Goal: Task Accomplishment & Management: Manage account settings

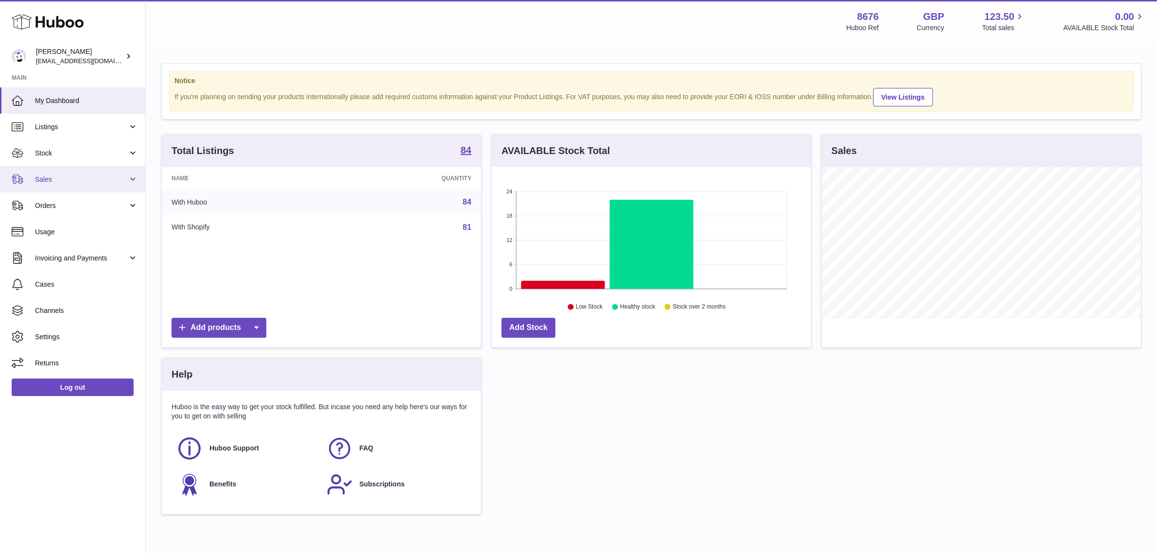
click at [80, 173] on link "Sales" at bounding box center [72, 179] width 145 height 26
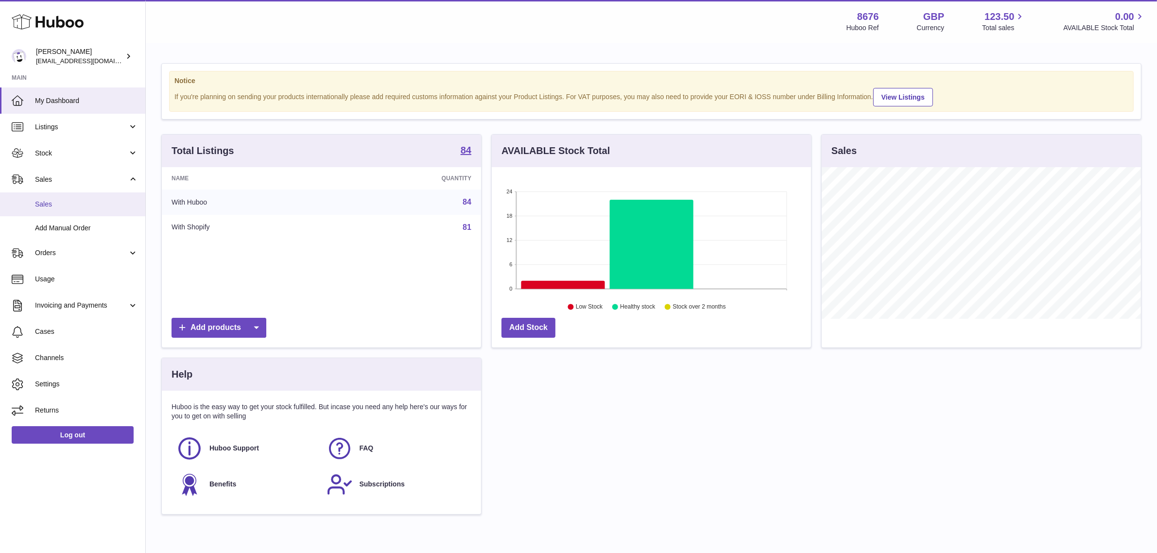
click at [66, 203] on span "Sales" at bounding box center [86, 204] width 103 height 9
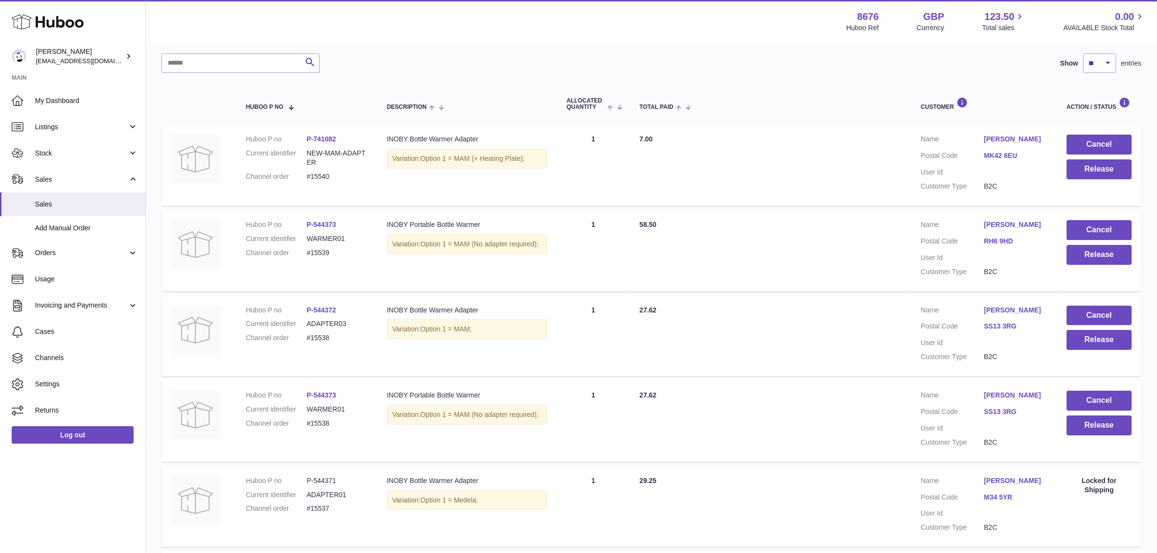
scroll to position [122, 0]
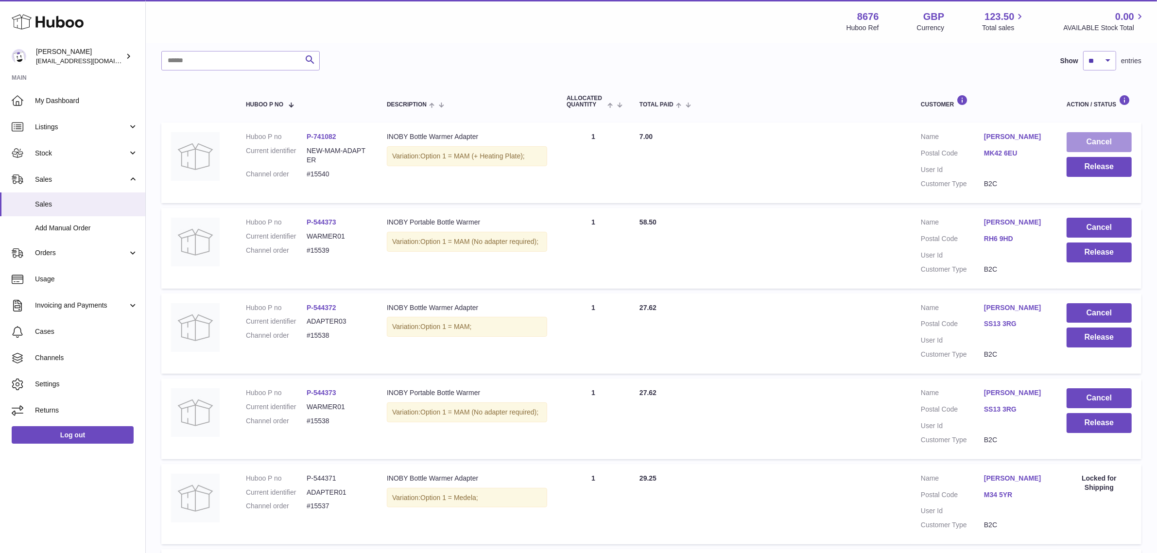
click at [1128, 137] on button "Cancel" at bounding box center [1099, 142] width 65 height 20
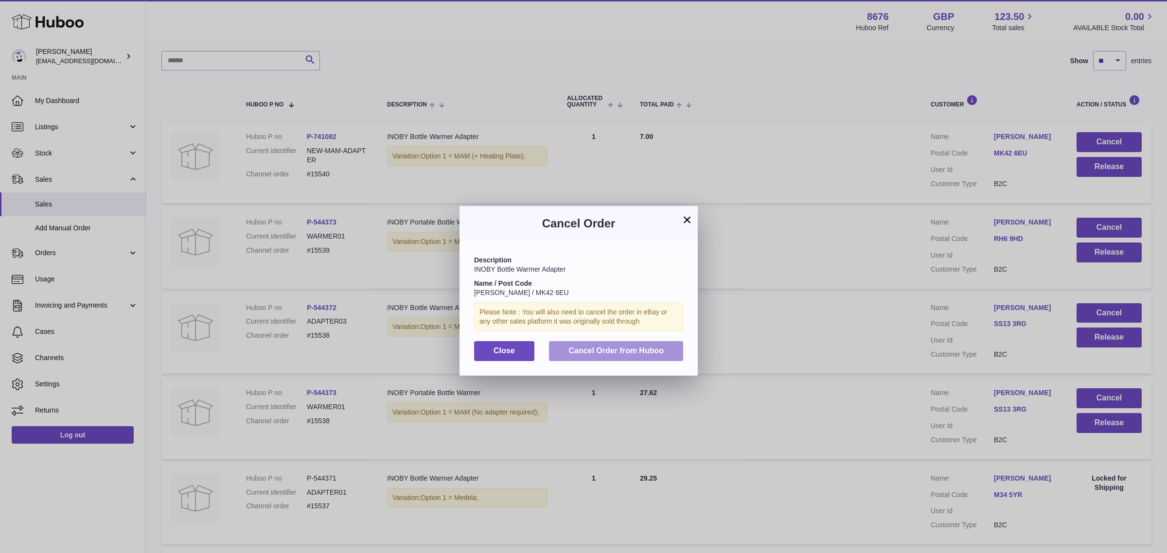
click at [613, 351] on span "Cancel Order from Huboo" at bounding box center [615, 351] width 95 height 8
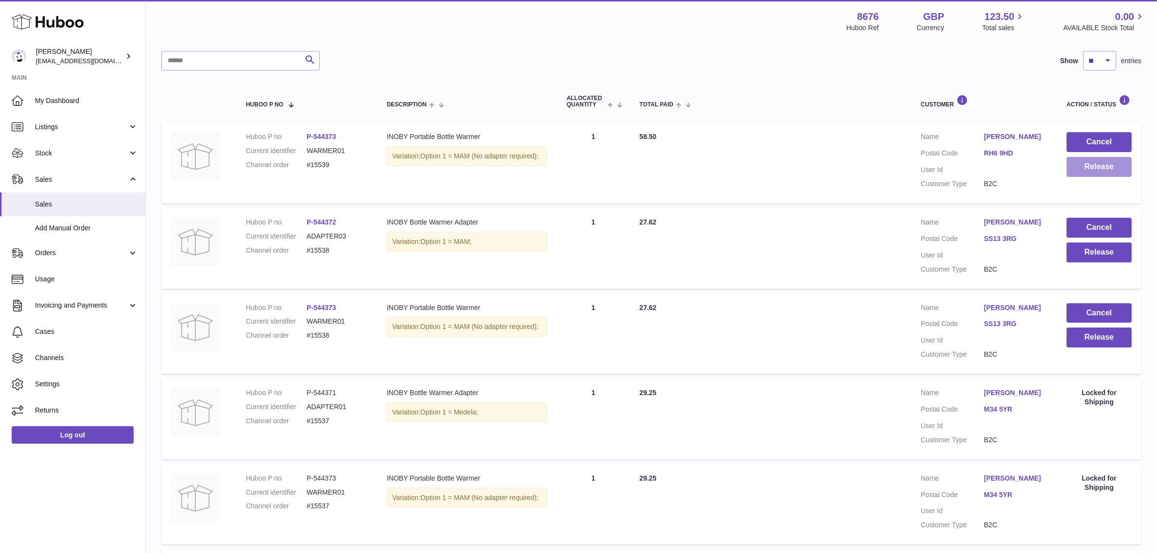
click at [1099, 172] on button "Release" at bounding box center [1099, 167] width 65 height 20
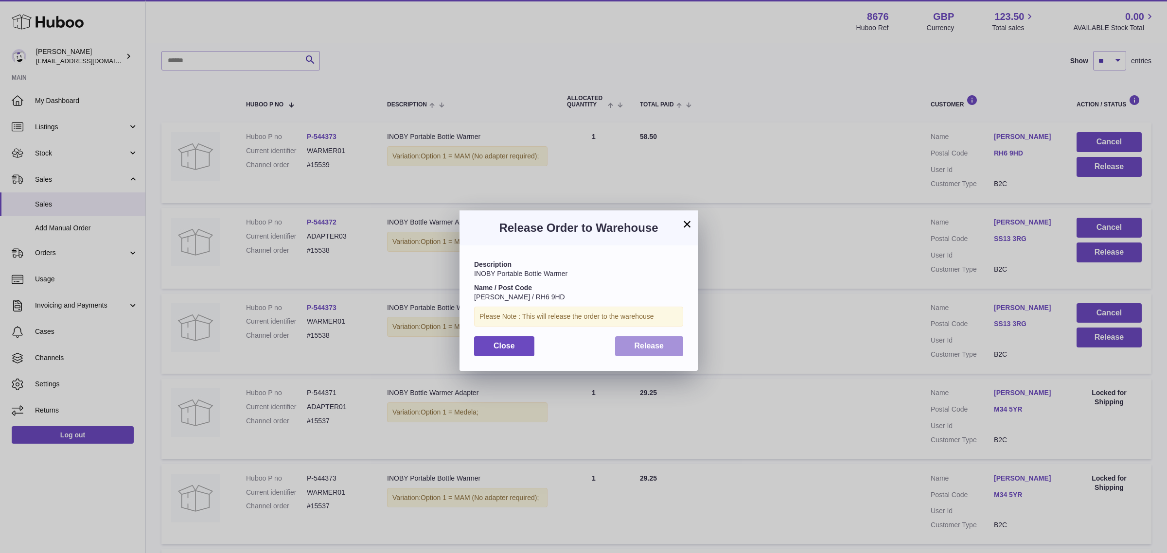
click at [642, 348] on span "Release" at bounding box center [649, 346] width 30 height 8
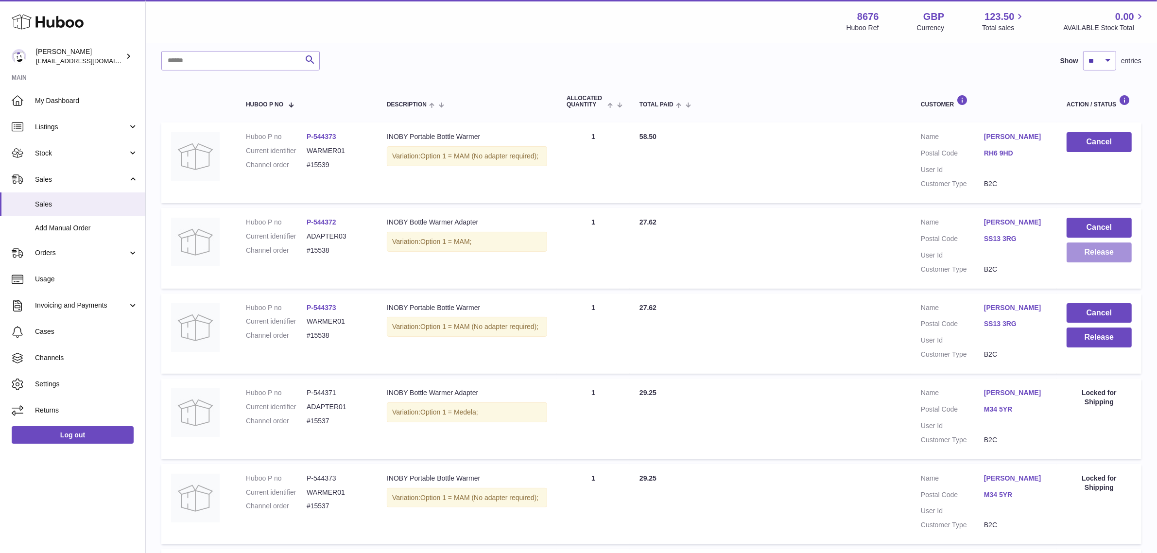
click at [1084, 261] on button "Release" at bounding box center [1099, 253] width 65 height 20
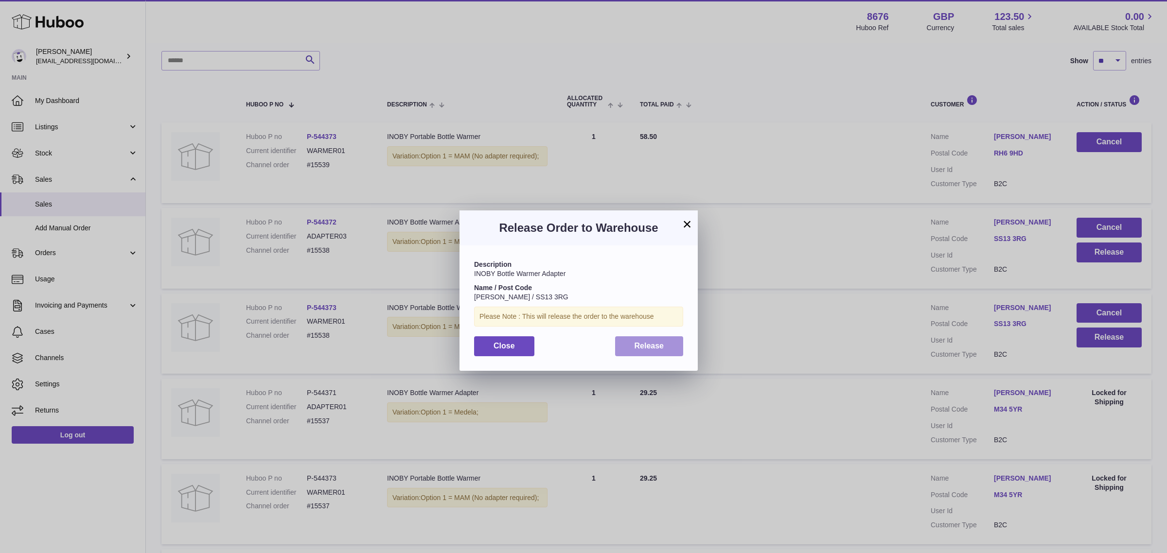
click at [628, 343] on button "Release" at bounding box center [649, 346] width 69 height 20
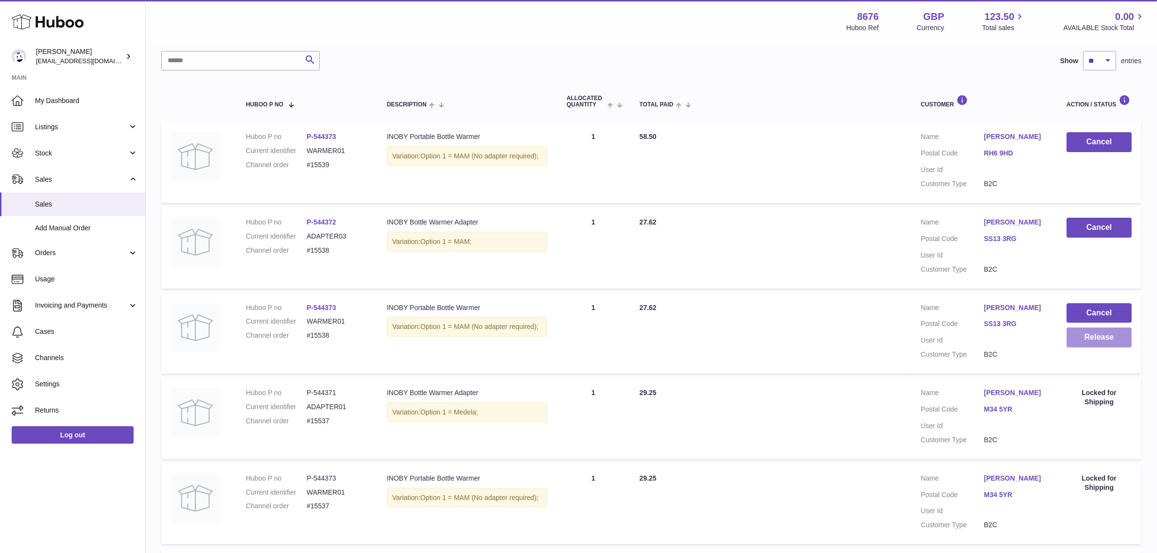
click at [1115, 336] on button "Release" at bounding box center [1099, 338] width 65 height 20
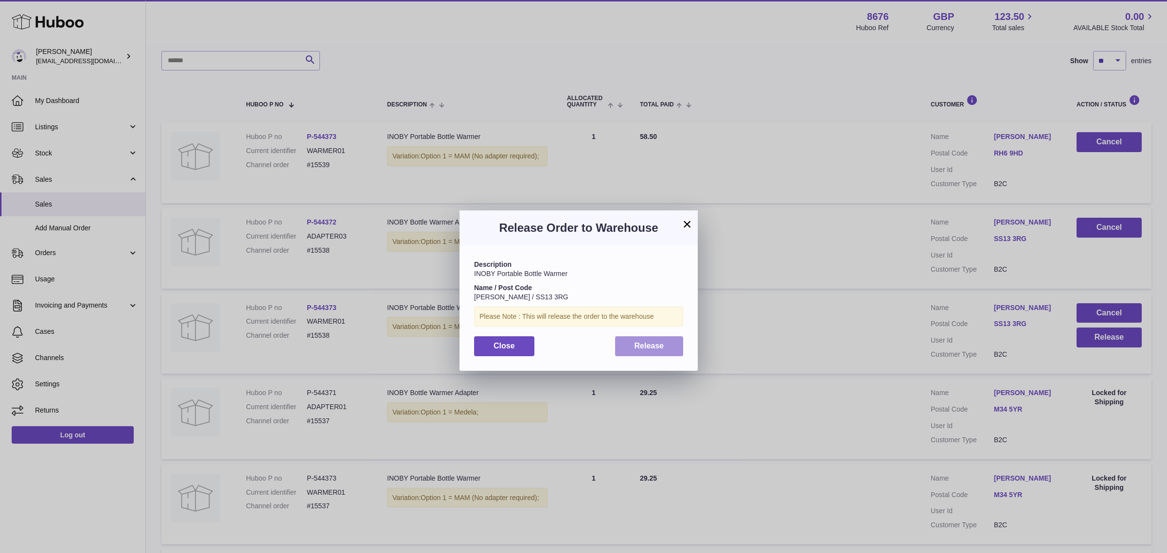
drag, startPoint x: 653, startPoint y: 344, endPoint x: 659, endPoint y: 331, distance: 13.5
click at [652, 344] on span "Release" at bounding box center [649, 346] width 30 height 8
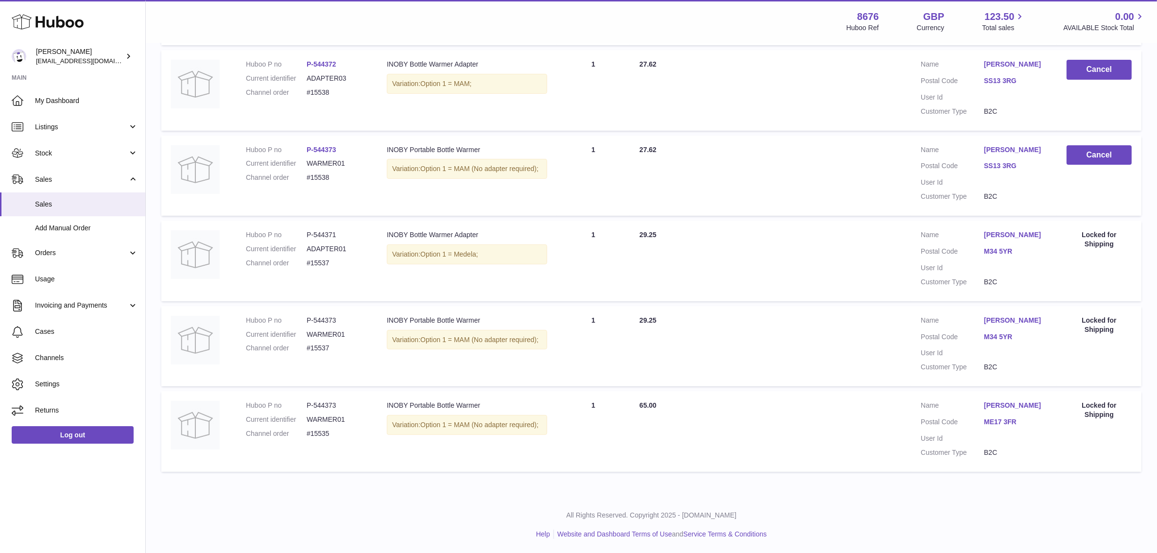
scroll to position [0, 0]
